Goal: Information Seeking & Learning: Learn about a topic

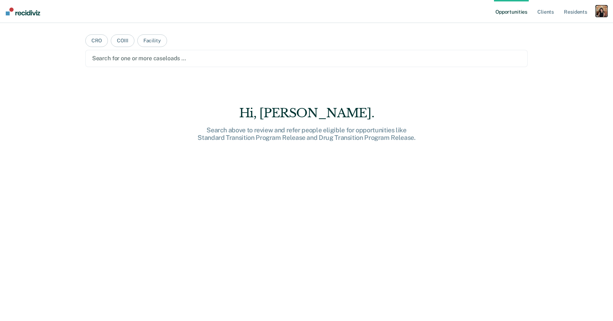
click at [599, 14] on div "button" at bounding box center [601, 10] width 11 height 11
click at [554, 29] on link "Profile" at bounding box center [573, 29] width 58 height 6
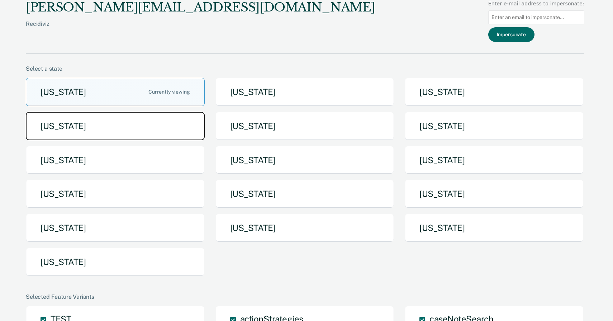
click at [110, 132] on button "[US_STATE]" at bounding box center [115, 126] width 179 height 28
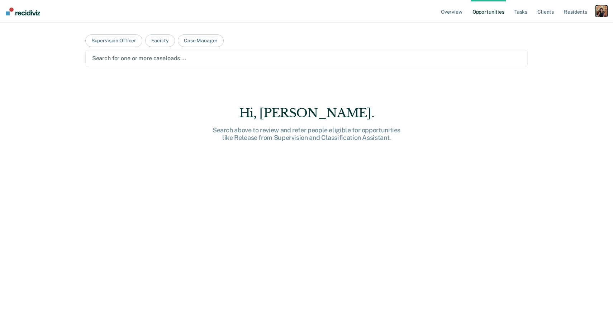
click at [604, 11] on div "button" at bounding box center [601, 10] width 11 height 11
click at [570, 107] on div "Overview Opportunities Tasks Client s Resident s Profile Go to System-Level Tre…" at bounding box center [306, 160] width 613 height 321
click at [606, 11] on div "button" at bounding box center [601, 10] width 11 height 11
click at [554, 29] on link "Profile" at bounding box center [571, 29] width 61 height 6
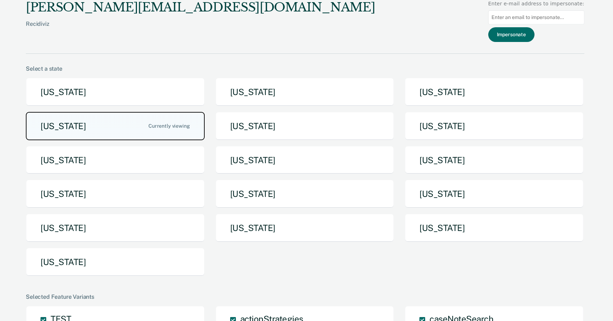
click at [98, 128] on button "[US_STATE]" at bounding box center [115, 126] width 179 height 28
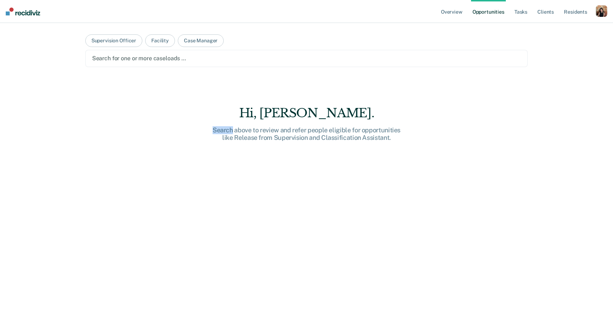
click at [98, 128] on div "Hi, [PERSON_NAME]. Search above to review and refer people eligible for opportu…" at bounding box center [306, 226] width 443 height 241
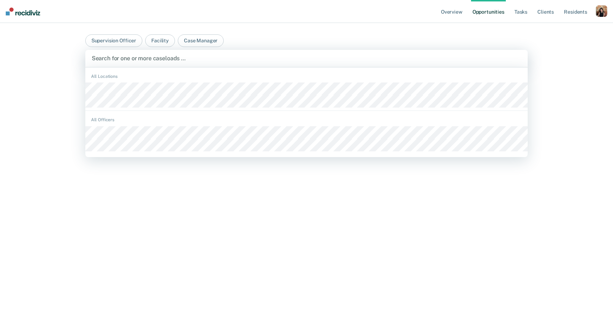
click at [127, 58] on div at bounding box center [307, 58] width 430 height 8
click at [109, 42] on button "Supervision Officer" at bounding box center [113, 40] width 57 height 13
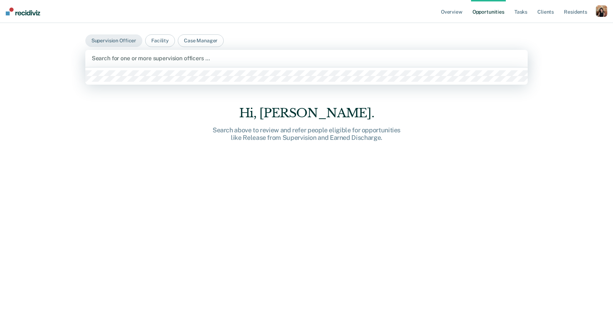
click at [114, 63] on div "Search for one or more supervision officers …" at bounding box center [306, 58] width 443 height 17
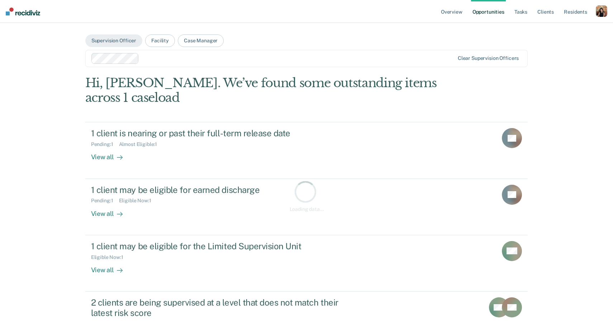
click at [176, 59] on div at bounding box center [298, 58] width 312 height 8
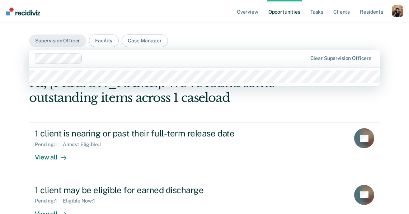
click at [98, 60] on div at bounding box center [195, 58] width 221 height 8
type input "h"
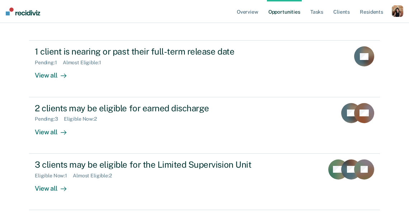
scroll to position [83, 0]
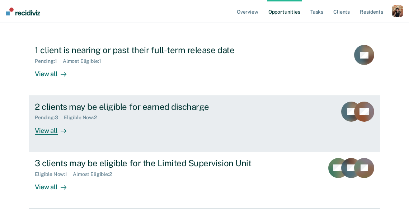
click at [46, 136] on link "2 clients may be eligible for earned discharge Pending : 3 Eligible Now : 2 Vie…" at bounding box center [204, 124] width 351 height 56
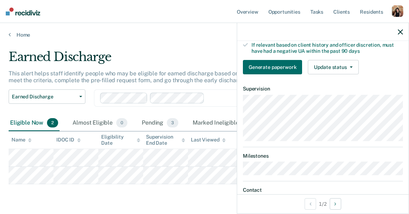
scroll to position [146, 0]
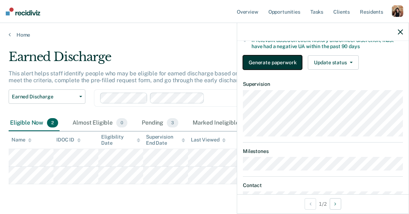
click at [272, 64] on button "Generate paperwork" at bounding box center [272, 62] width 59 height 14
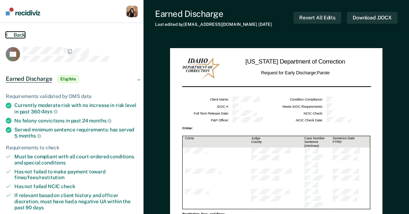
click at [20, 32] on button "Back" at bounding box center [15, 35] width 19 height 6
click at [9, 34] on button "Back" at bounding box center [15, 35] width 19 height 6
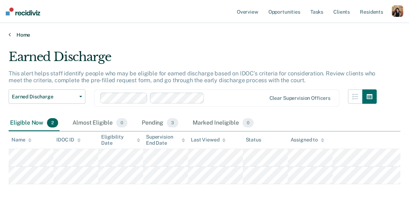
click at [12, 35] on link "Home" at bounding box center [205, 35] width 392 height 6
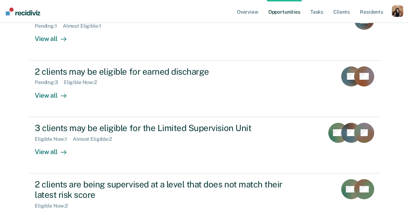
scroll to position [130, 0]
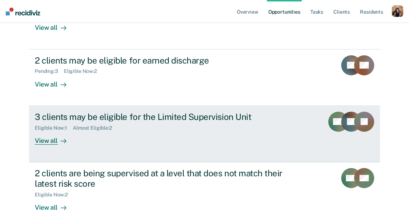
click at [62, 121] on div "3 clients may be eligible for the Limited Supervision Unit" at bounding box center [161, 117] width 252 height 10
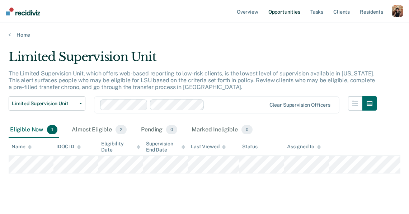
click at [280, 13] on link "Opportunities" at bounding box center [284, 11] width 35 height 23
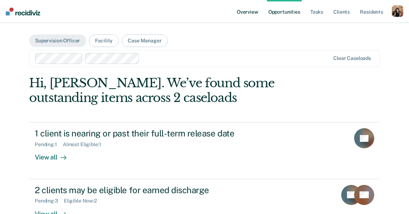
click at [251, 13] on link "Overview" at bounding box center [247, 11] width 24 height 23
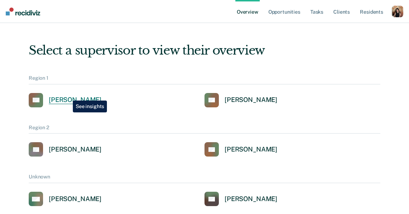
click at [67, 95] on link "AG [PERSON_NAME]" at bounding box center [65, 100] width 73 height 14
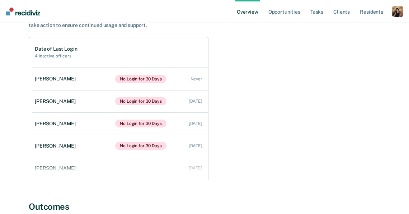
scroll to position [70, 0]
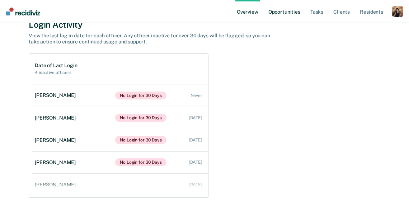
click at [290, 10] on link "Opportunities" at bounding box center [284, 11] width 35 height 23
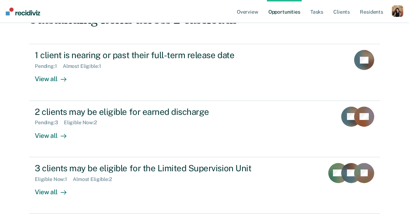
scroll to position [83, 0]
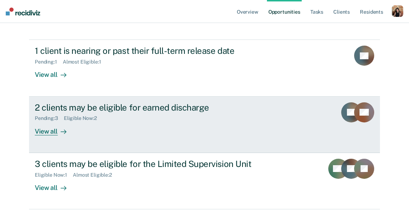
click at [63, 124] on div "View all" at bounding box center [55, 128] width 40 height 14
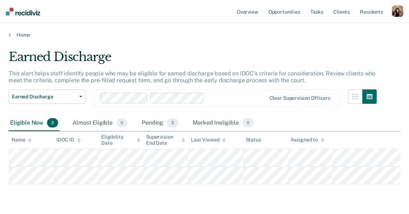
click at [14, 43] on main "Earned Discharge This alert helps staff identify people who may be eligible for…" at bounding box center [204, 136] width 409 height 196
click at [11, 37] on link "Home" at bounding box center [205, 35] width 392 height 6
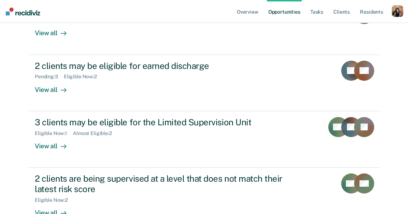
scroll to position [125, 0]
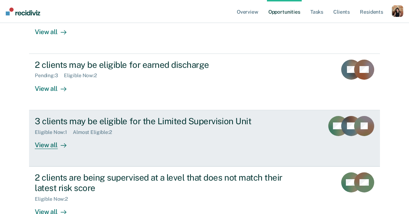
click at [35, 132] on div "Eligible Now : 1" at bounding box center [54, 132] width 38 height 6
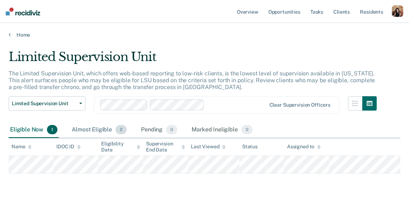
click at [90, 126] on div "Almost Eligible 2" at bounding box center [99, 130] width 58 height 16
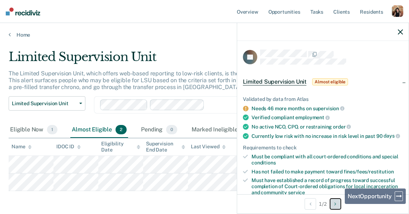
click at [339, 204] on button "Next Opportunity" at bounding box center [335, 203] width 11 height 11
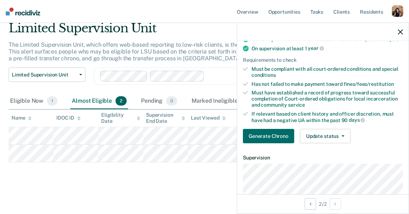
scroll to position [93, 0]
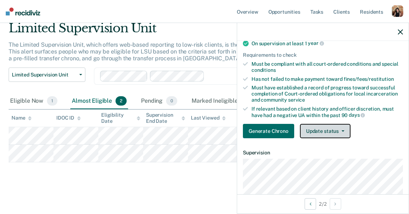
click at [326, 130] on button "Update status" at bounding box center [325, 131] width 51 height 14
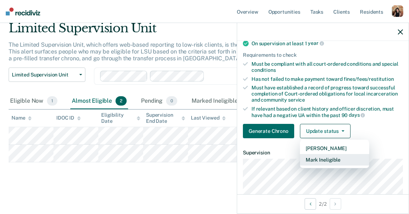
click at [314, 159] on button "Mark Ineligible" at bounding box center [334, 159] width 69 height 11
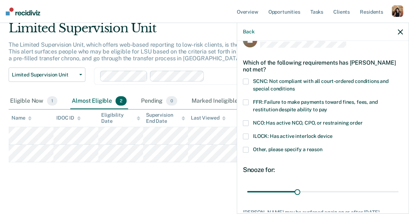
scroll to position [13, 0]
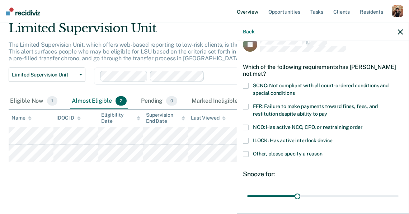
click at [251, 13] on link "Overview" at bounding box center [247, 11] width 24 height 23
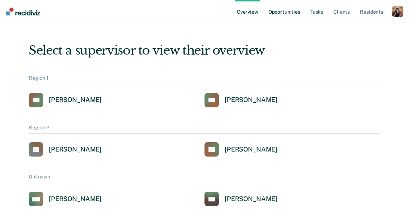
click at [273, 11] on link "Opportunities" at bounding box center [284, 11] width 35 height 23
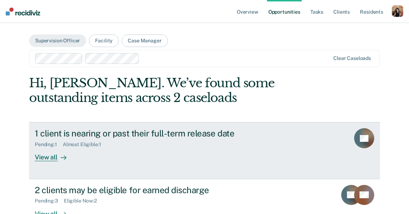
click at [81, 134] on div "1 client is nearing or past their full-term release date" at bounding box center [161, 133] width 252 height 10
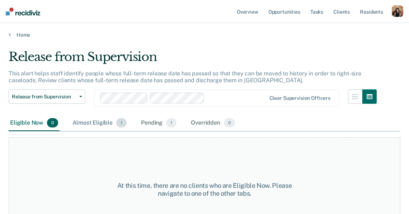
click at [85, 126] on div "Almost Eligible 1" at bounding box center [99, 123] width 57 height 16
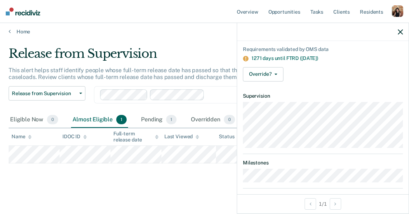
scroll to position [4, 0]
click at [30, 125] on div "Eligible Now 0" at bounding box center [34, 120] width 51 height 16
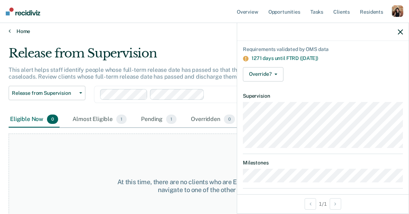
click at [10, 28] on icon at bounding box center [10, 31] width 2 height 6
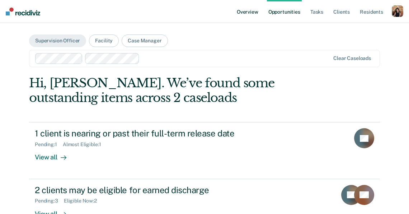
click at [252, 12] on link "Overview" at bounding box center [247, 11] width 24 height 23
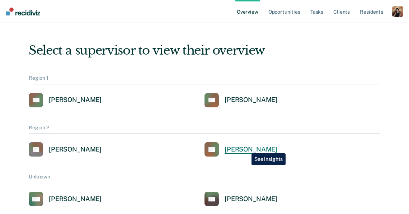
click at [246, 148] on div "[PERSON_NAME]" at bounding box center [251, 149] width 53 height 8
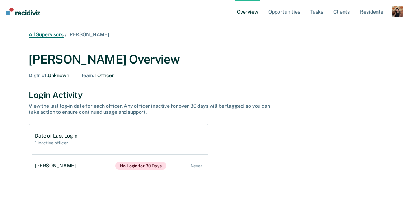
click at [49, 35] on link "All Supervisors" at bounding box center [46, 35] width 35 height 6
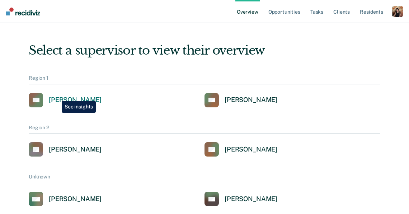
click at [56, 95] on link "AG [PERSON_NAME]" at bounding box center [65, 100] width 73 height 14
